Goal: Task Accomplishment & Management: Manage account settings

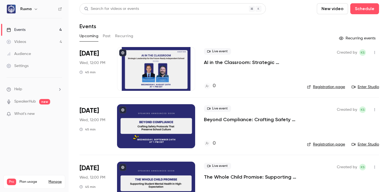
click at [21, 69] on link "Settings" at bounding box center [34, 66] width 69 height 12
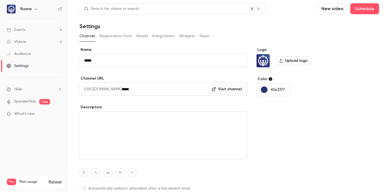
click at [203, 34] on button "Team" at bounding box center [204, 36] width 10 height 9
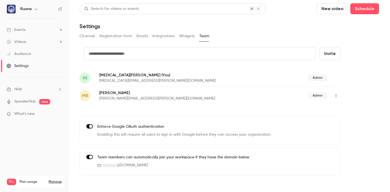
click at [150, 55] on input "text" at bounding box center [199, 53] width 231 height 13
type input "**********"
drag, startPoint x: 0, startPoint y: 0, endPoint x: 331, endPoint y: 53, distance: 335.1
click at [331, 53] on button "Invite" at bounding box center [330, 53] width 21 height 13
